Goal: Information Seeking & Learning: Find specific page/section

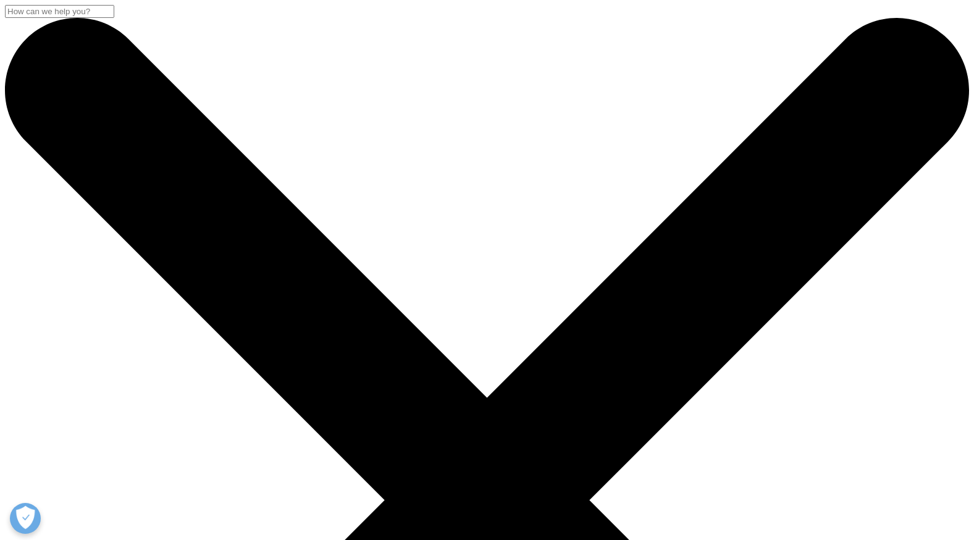
click at [114, 18] on input "Search" at bounding box center [59, 11] width 109 height 13
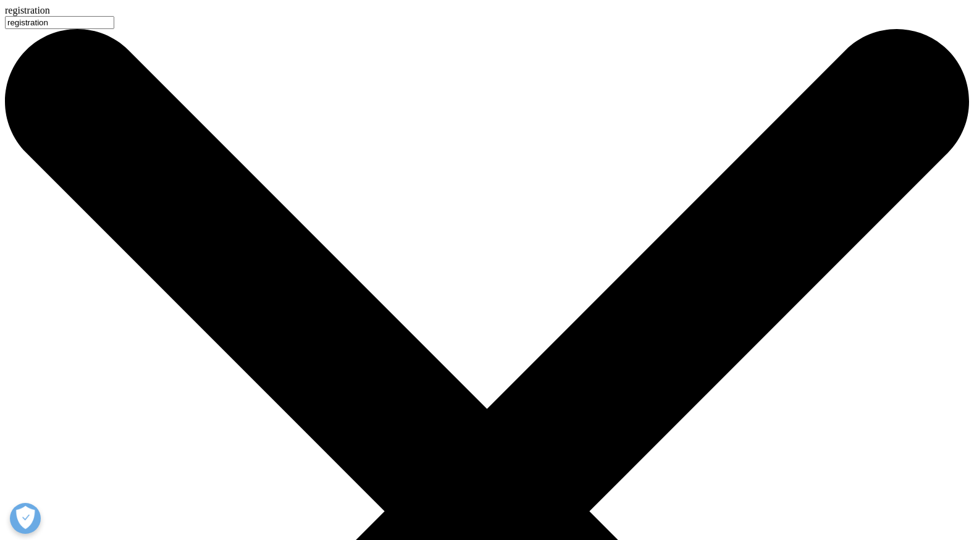
type input "registration"
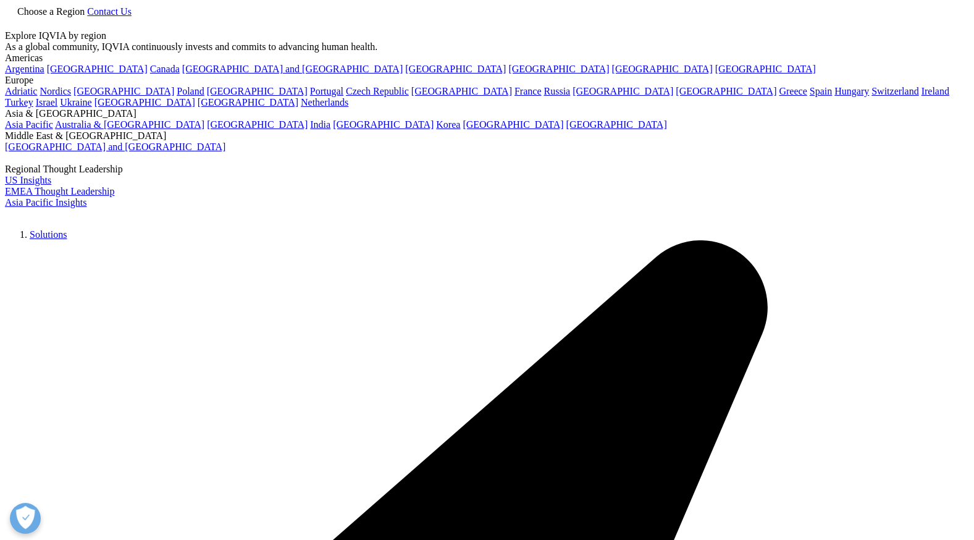
scroll to position [63, 0]
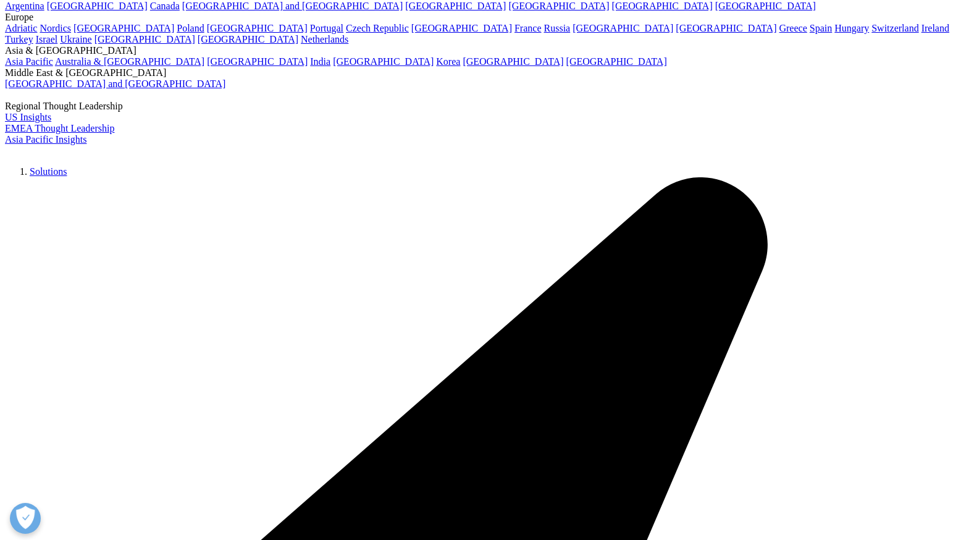
type input "registration"
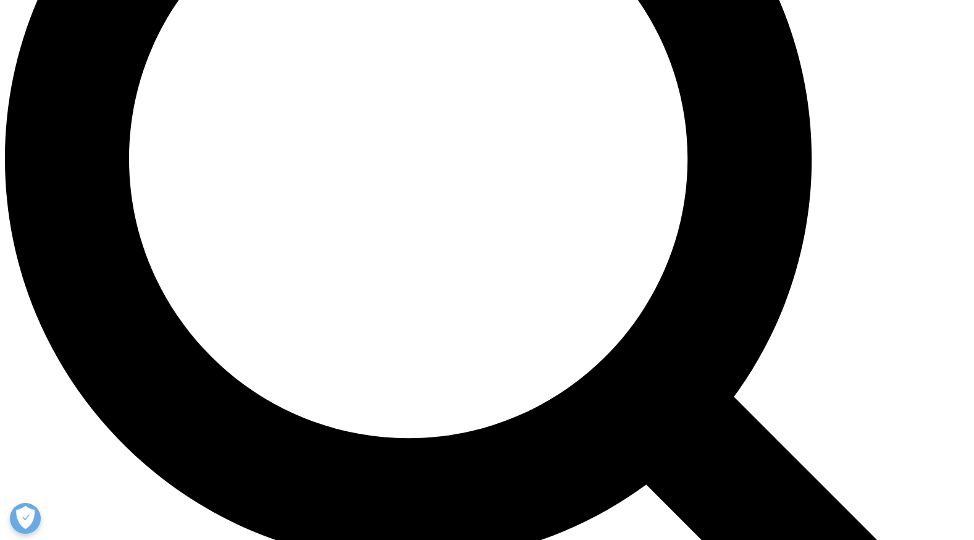
scroll to position [1230, 0]
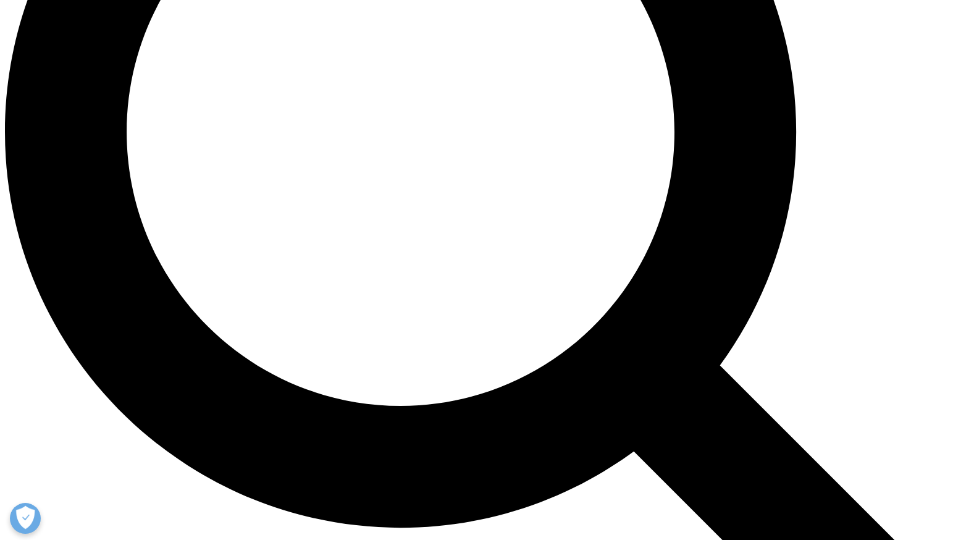
scroll to position [78, 0]
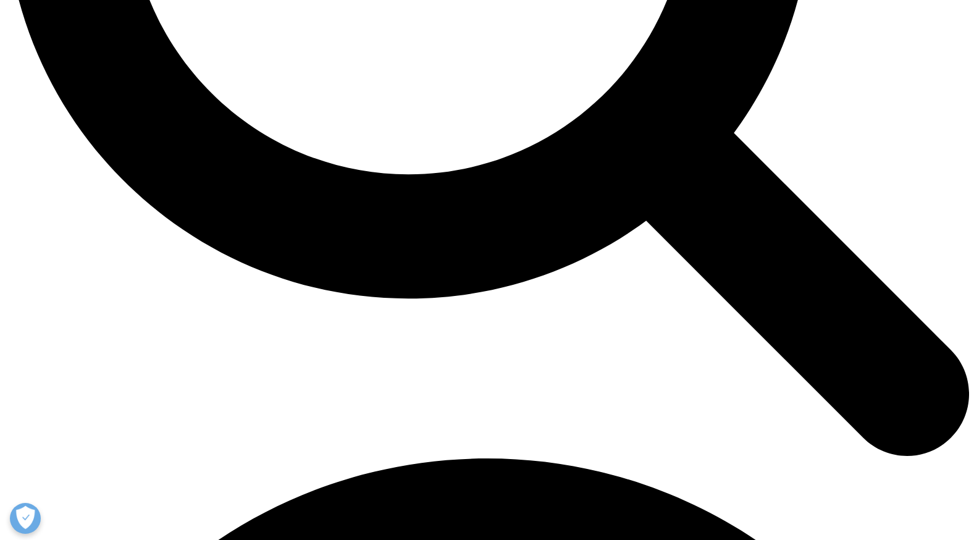
scroll to position [1495, 0]
